Goal: Information Seeking & Learning: Learn about a topic

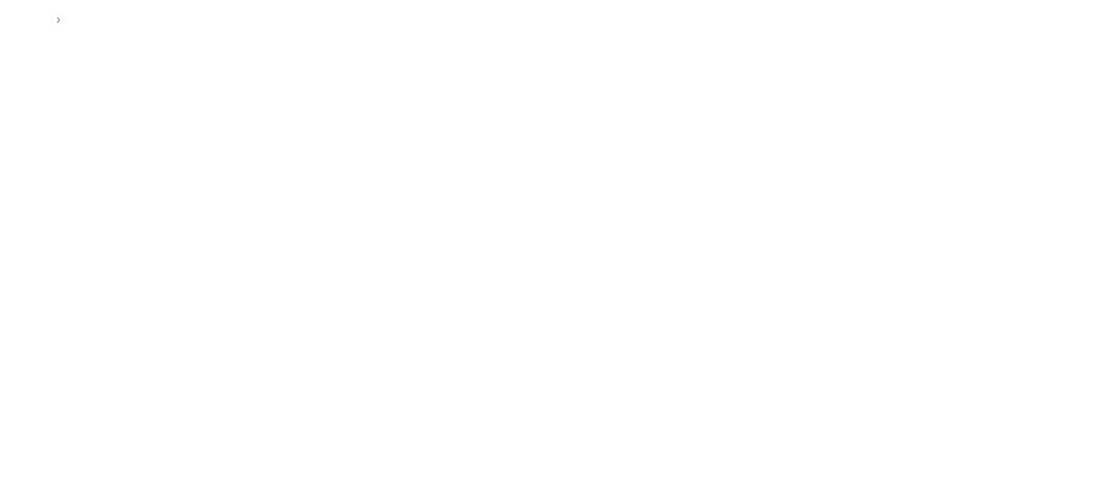
type input "**********"
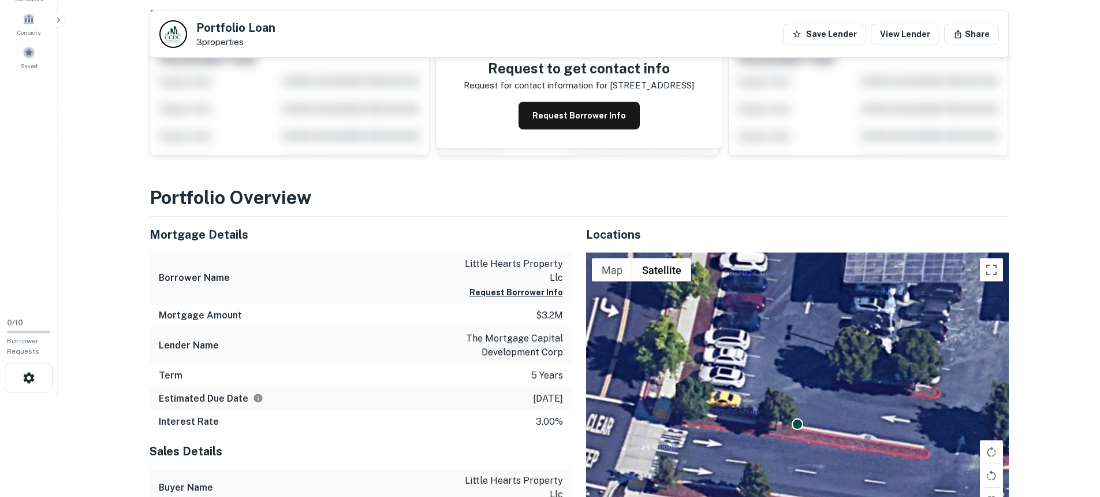
scroll to position [679, 0]
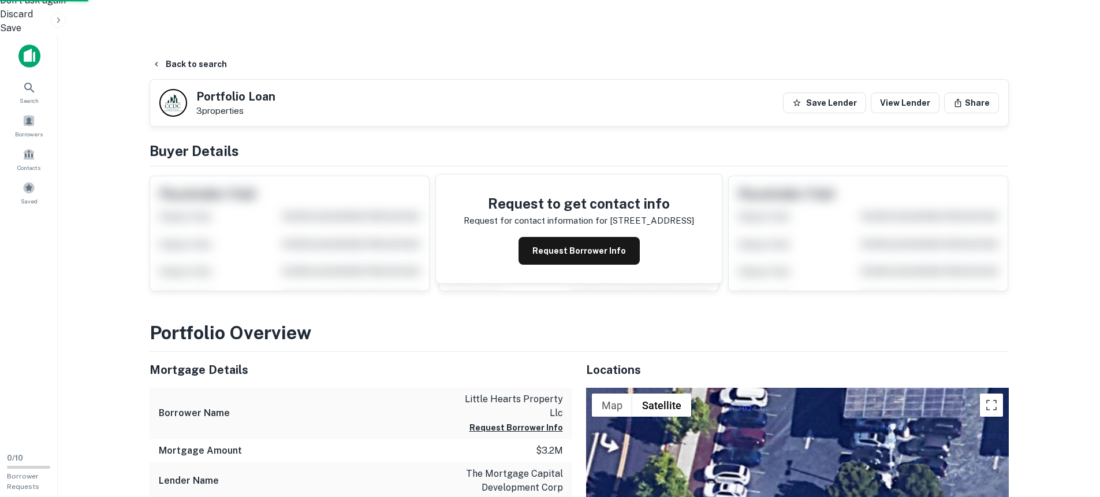
scroll to position [531, 0]
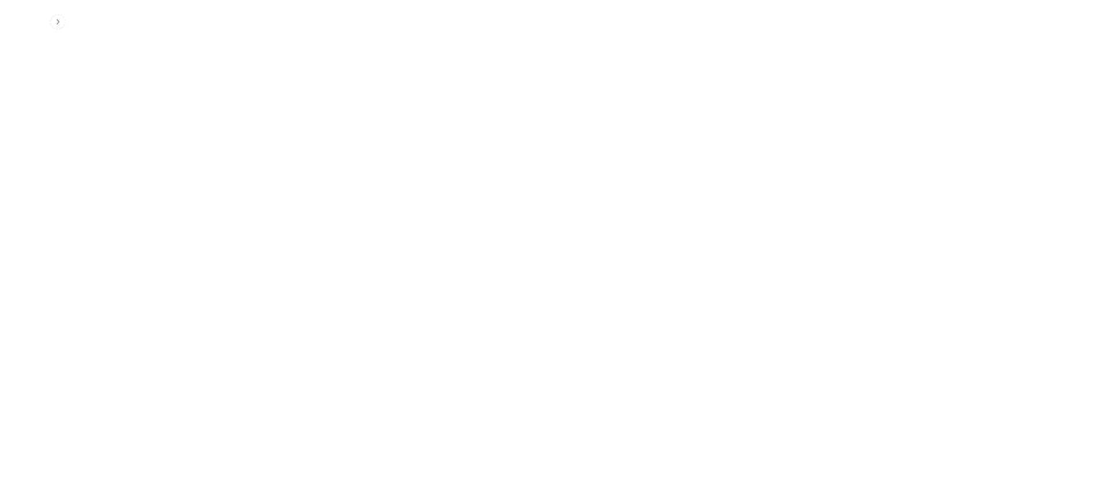
scroll to position [461, 0]
